Goal: Download file/media

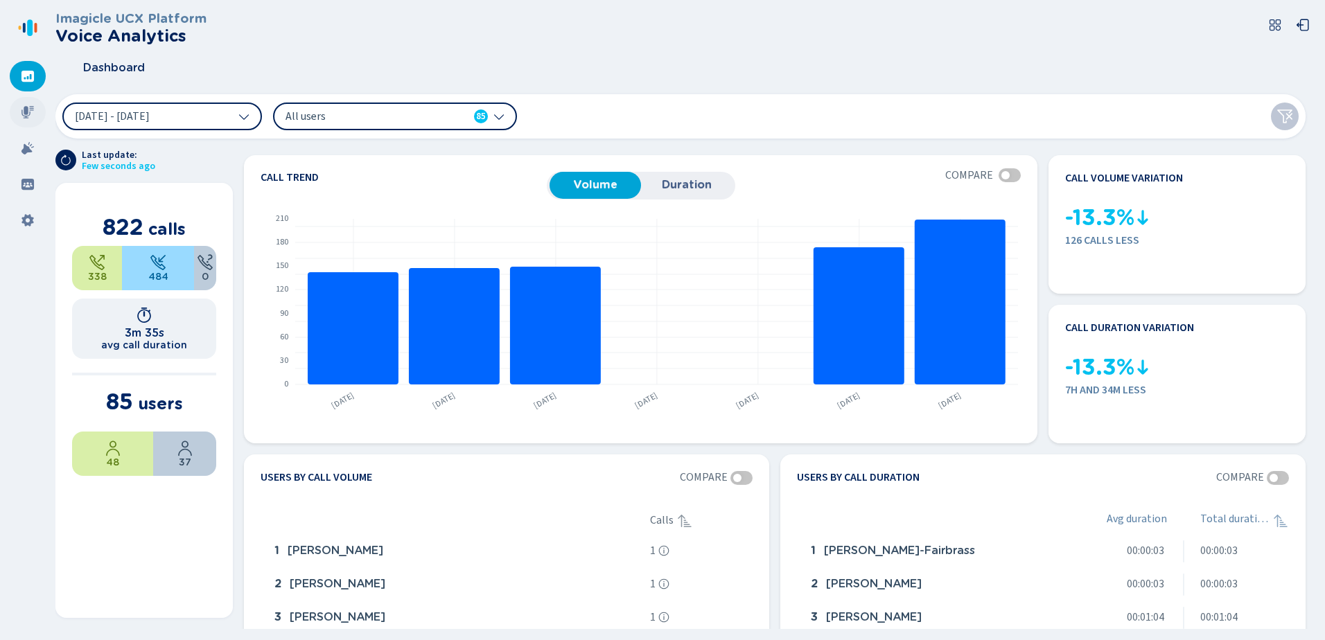
click at [33, 103] on div at bounding box center [28, 112] width 36 height 30
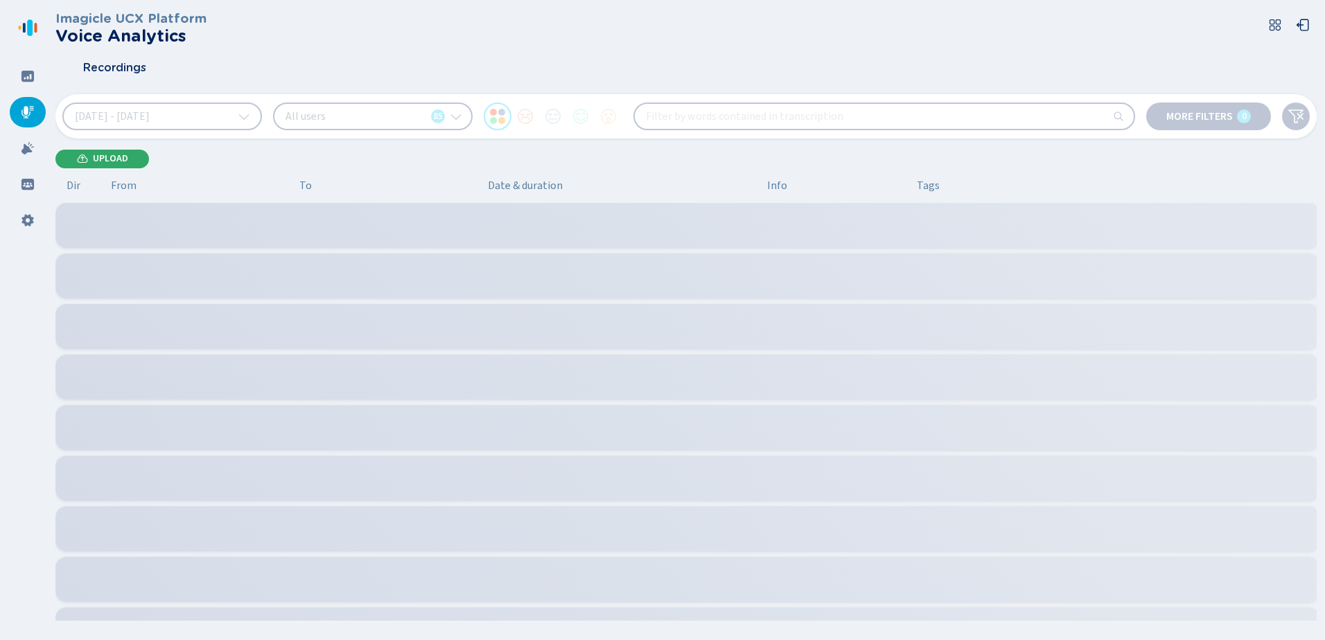
click at [97, 153] on span "Upload" at bounding box center [110, 158] width 35 height 11
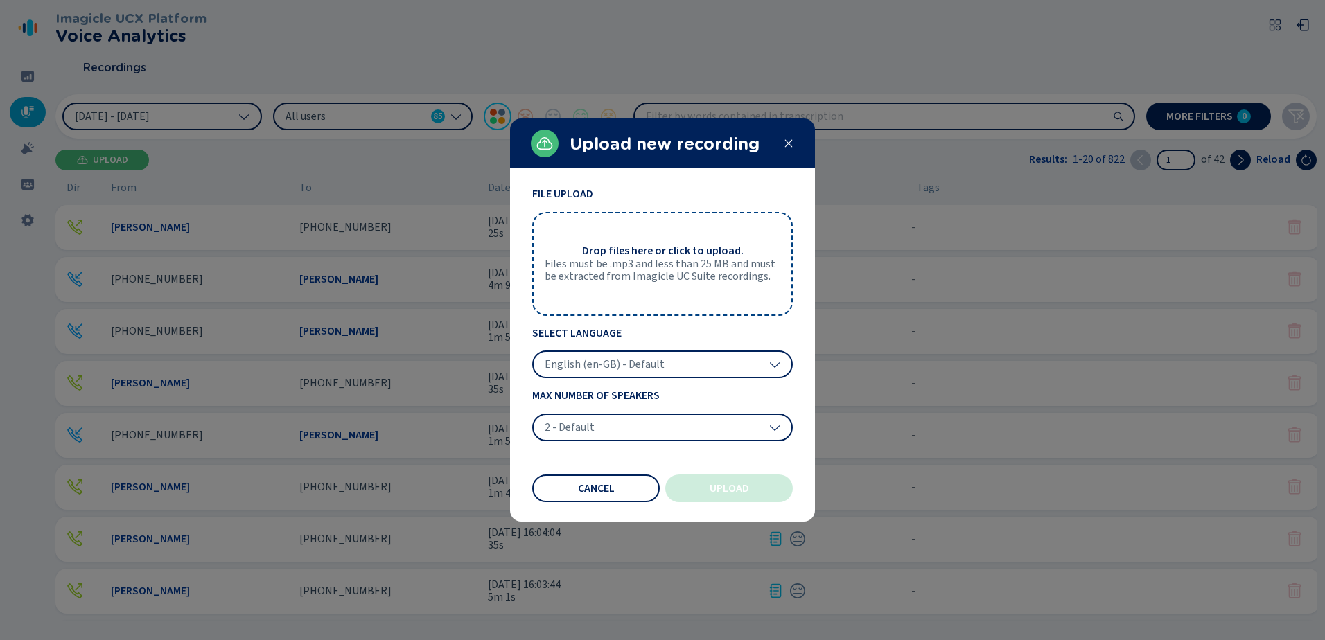
click at [643, 433] on div "2 - Default" at bounding box center [662, 428] width 261 height 28
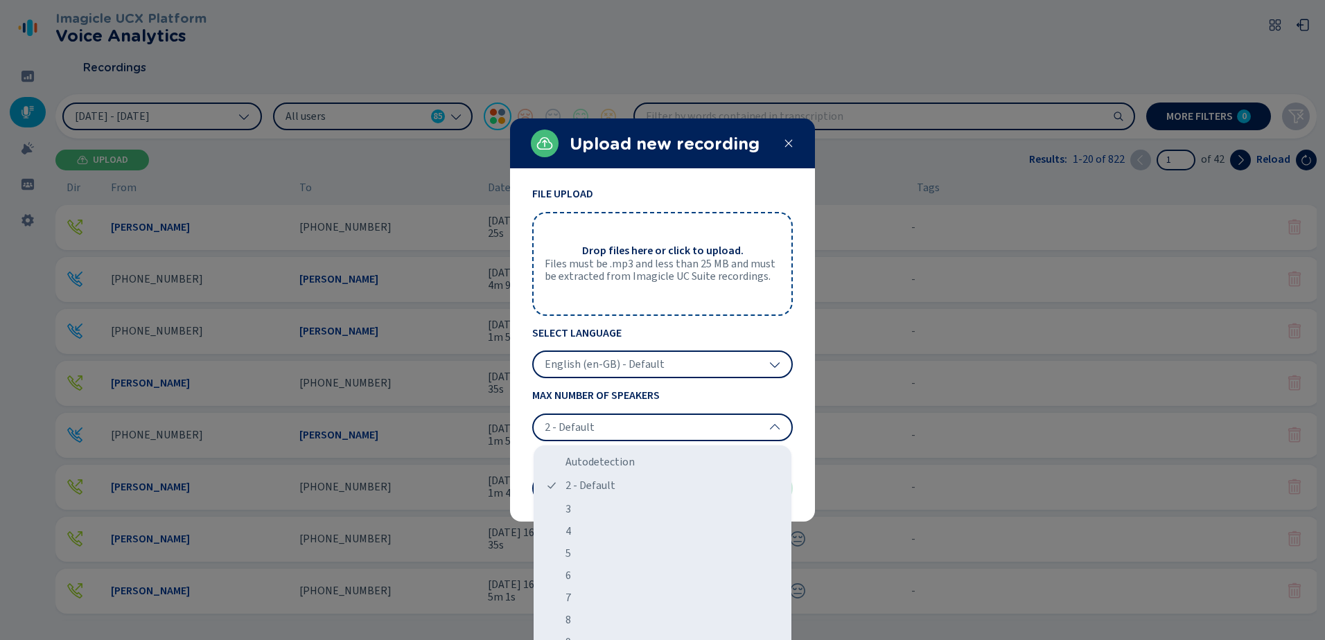
click at [671, 428] on div "2 - Default" at bounding box center [662, 428] width 261 height 28
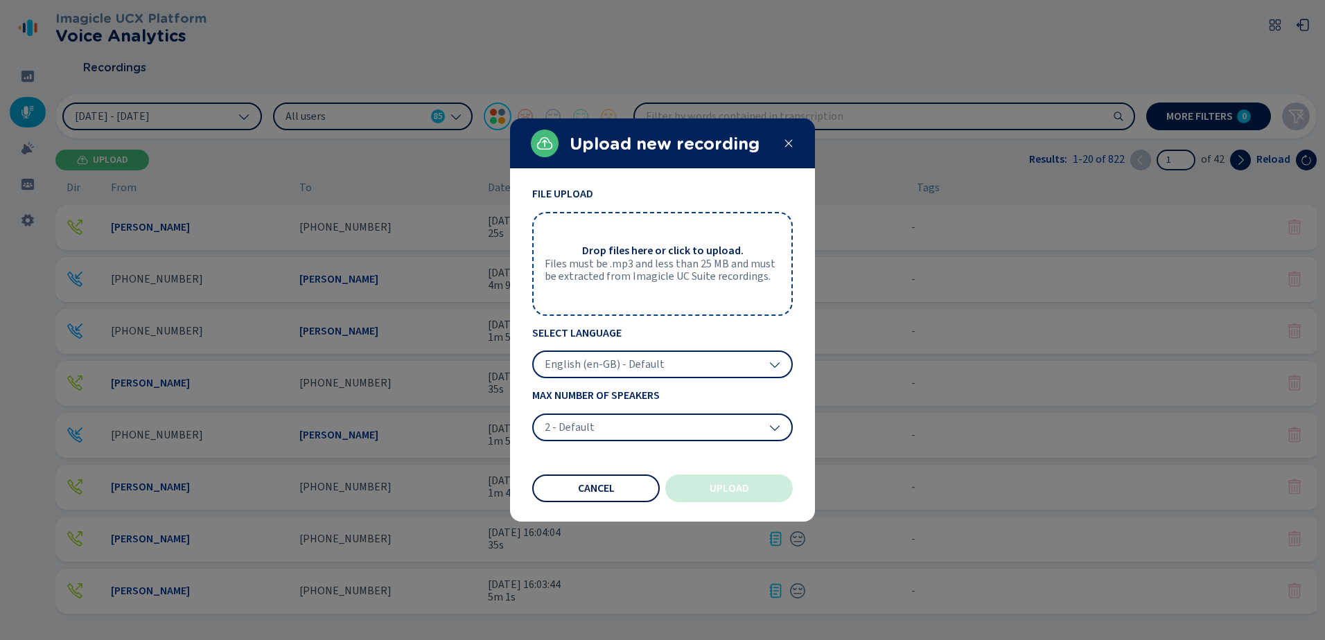
click at [608, 477] on button "Cancel" at bounding box center [595, 489] width 127 height 28
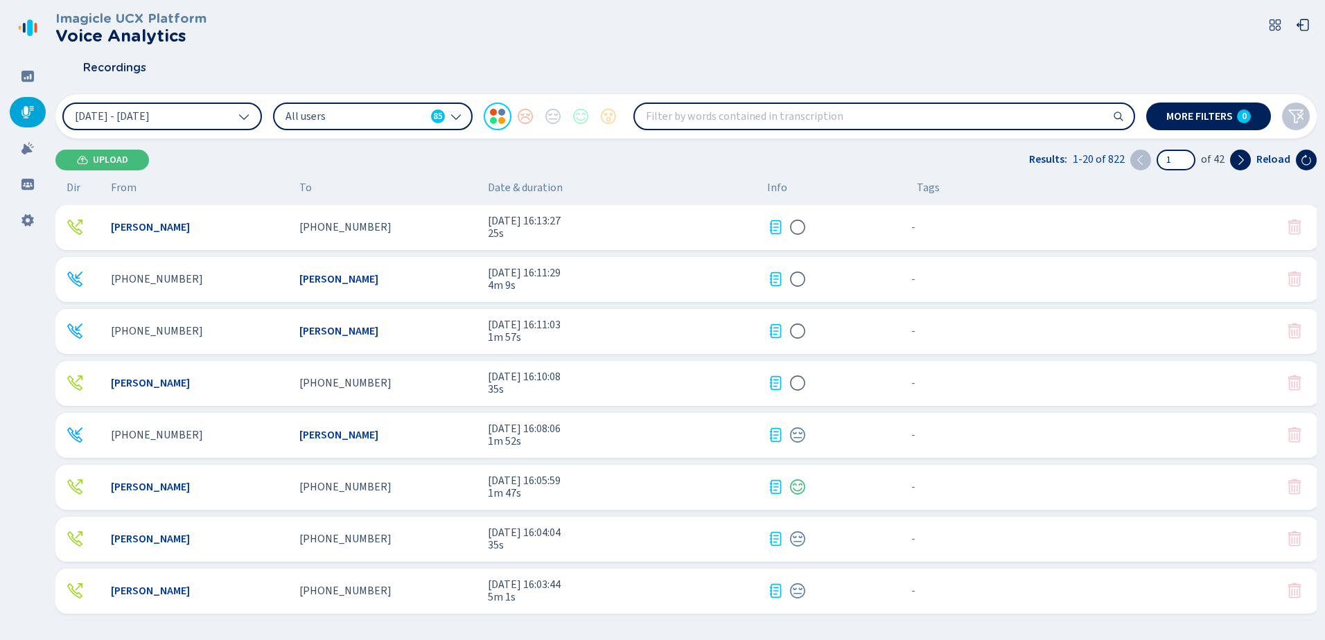
click at [577, 224] on span "[DATE] 16:13:27" at bounding box center [622, 221] width 268 height 12
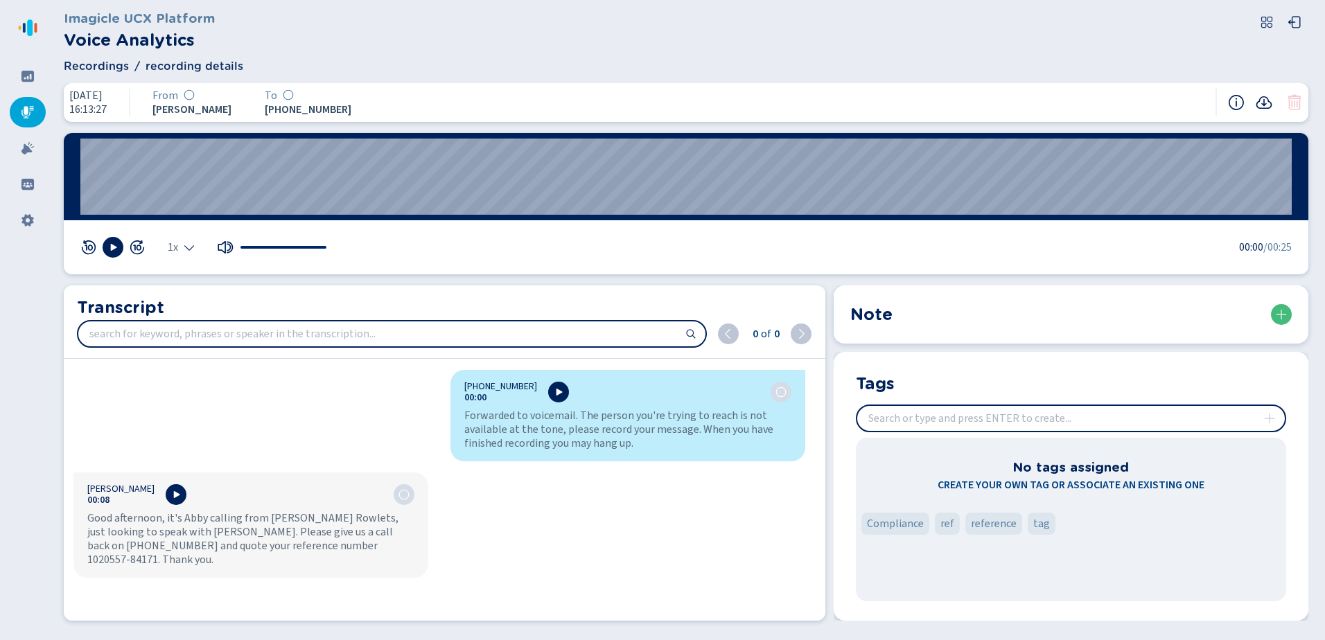
click at [1260, 103] on icon at bounding box center [1264, 102] width 17 height 17
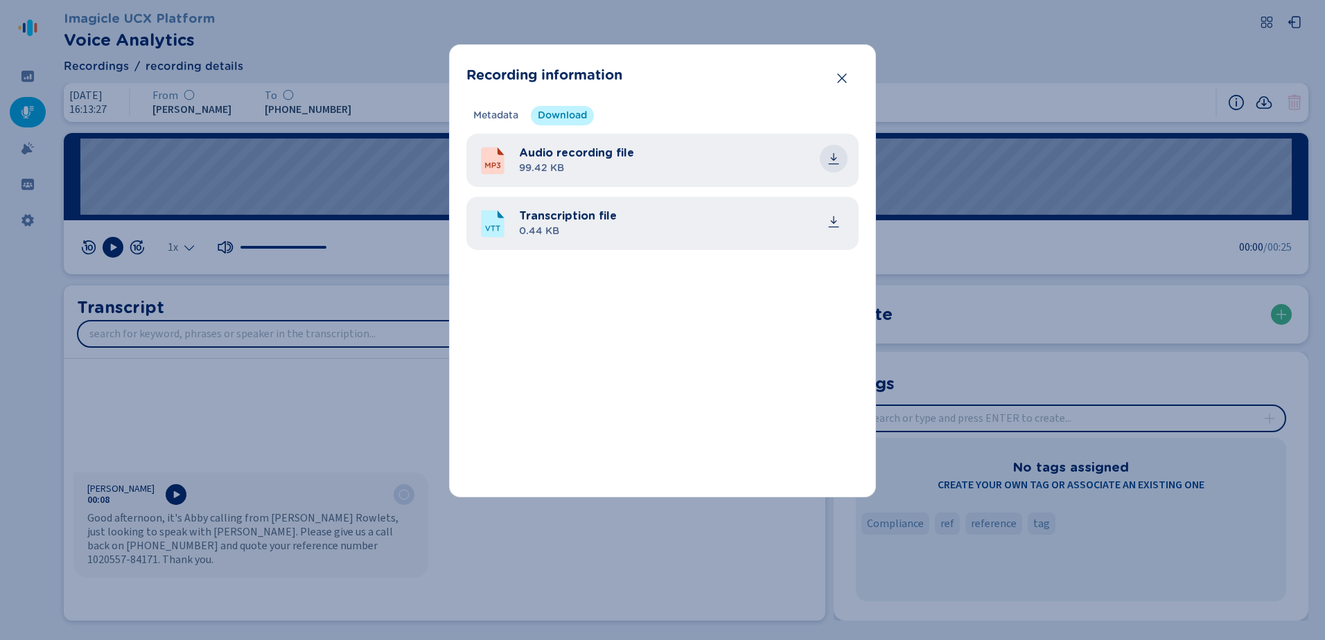
click at [827, 159] on icon "common.download" at bounding box center [834, 159] width 14 height 14
